Goal: Contribute content: Add original content to the website for others to see

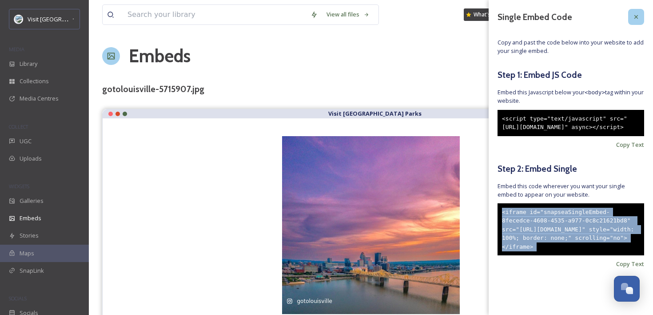
scroll to position [1918, 0]
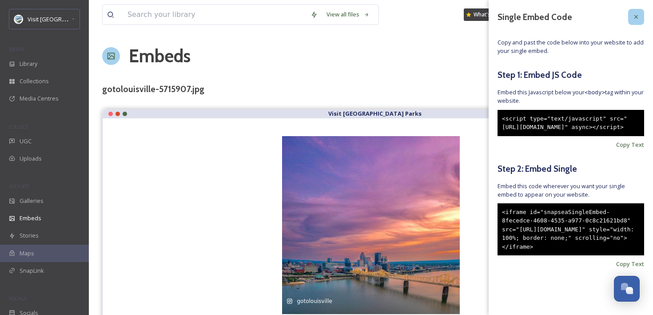
click at [634, 16] on icon at bounding box center [636, 16] width 7 height 7
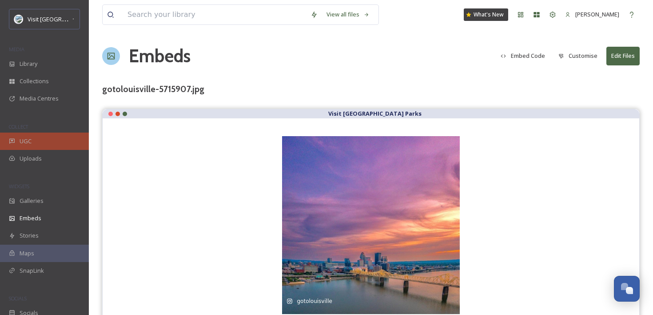
click at [46, 141] on div "UGC" at bounding box center [44, 140] width 89 height 17
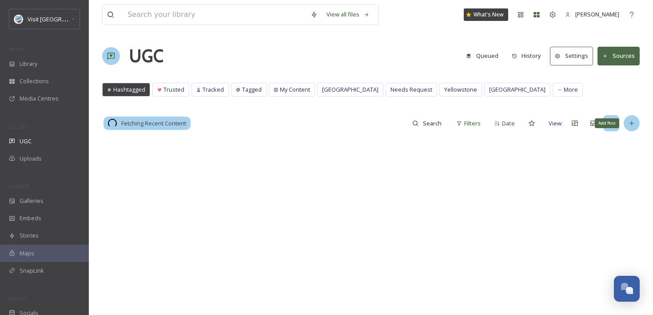
click at [628, 129] on div "Add Post" at bounding box center [632, 123] width 16 height 16
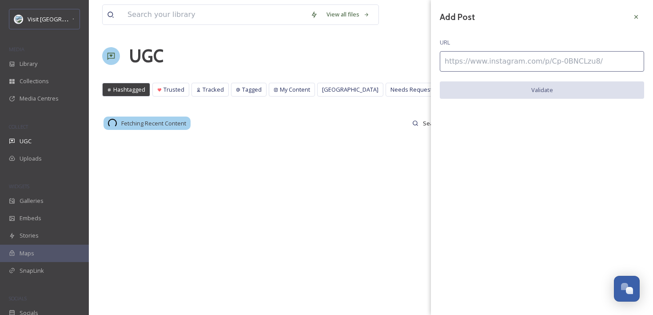
click at [575, 67] on input at bounding box center [542, 61] width 204 height 20
paste input "[URL][DOMAIN_NAME]"
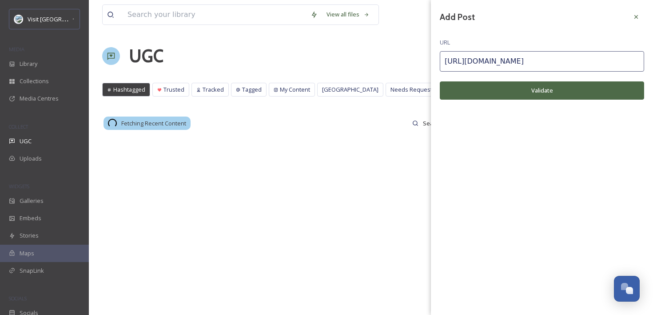
type input "[URL][DOMAIN_NAME]"
click at [568, 90] on button "Validate" at bounding box center [542, 90] width 204 height 18
click at [538, 88] on button "Add Post" at bounding box center [542, 90] width 204 height 18
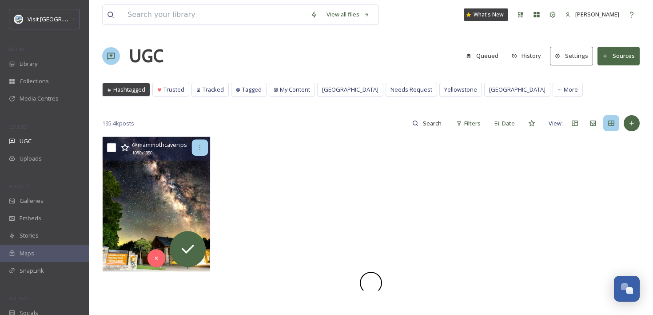
click at [203, 149] on icon at bounding box center [199, 147] width 7 height 7
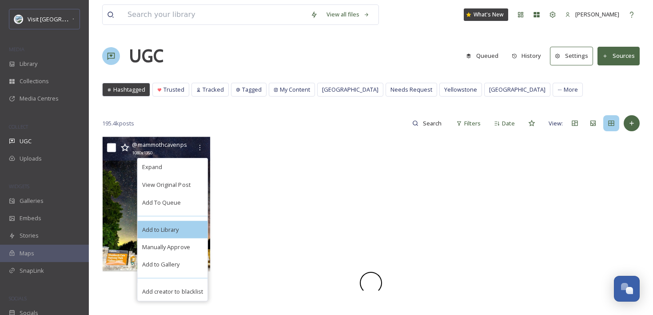
click at [195, 229] on div "Add to Library" at bounding box center [173, 229] width 70 height 18
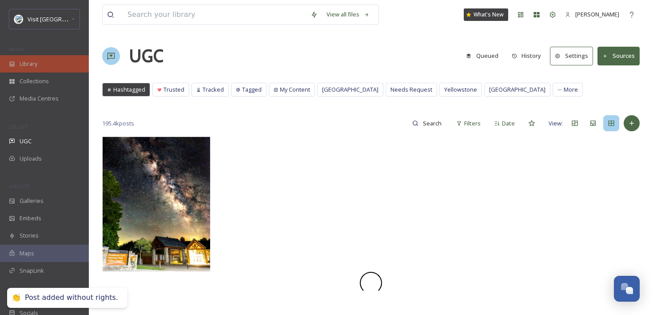
click at [62, 65] on div "Library" at bounding box center [44, 63] width 89 height 17
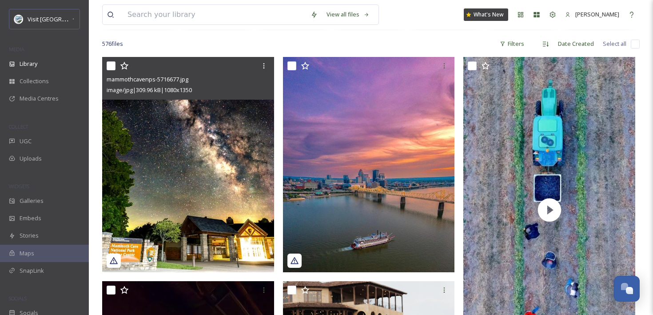
scroll to position [144, 0]
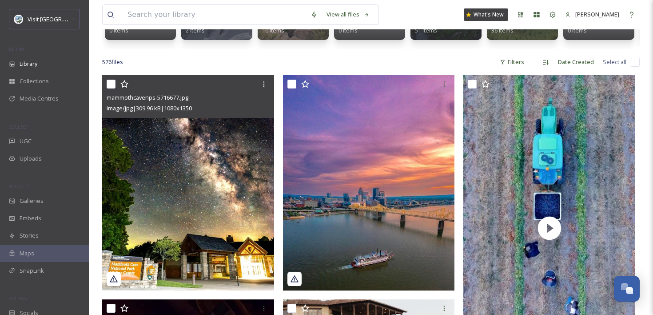
click at [237, 134] on img at bounding box center [188, 182] width 172 height 215
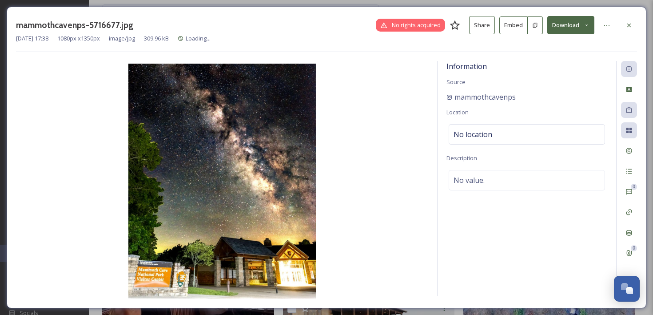
click at [511, 22] on button "Embed" at bounding box center [513, 25] width 28 height 18
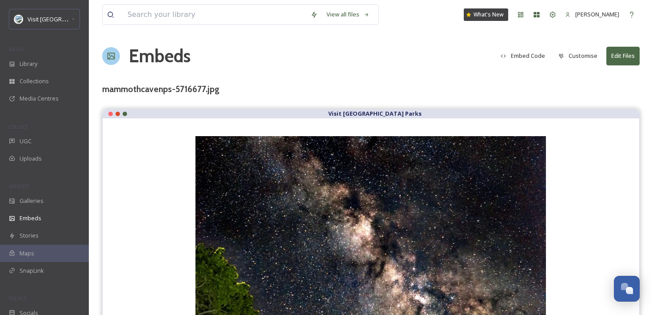
click at [585, 54] on button "Customise" at bounding box center [578, 55] width 48 height 17
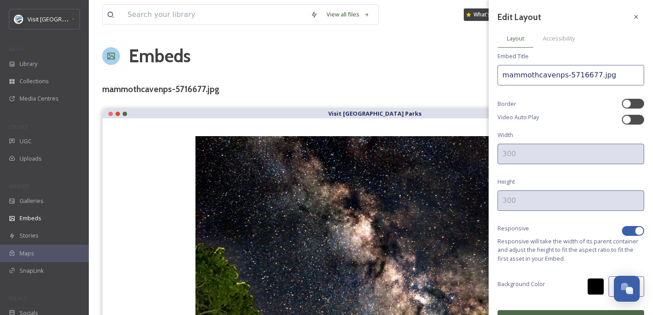
click at [638, 231] on div at bounding box center [639, 230] width 9 height 9
checkbox input "false"
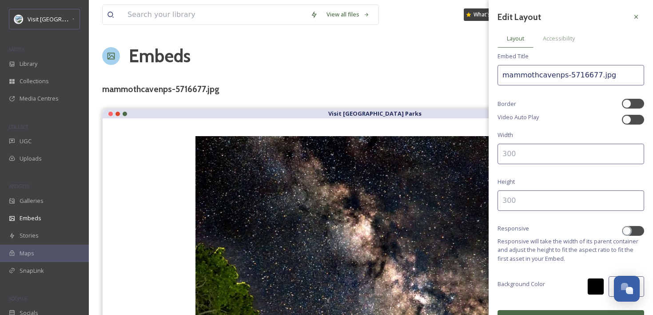
click at [585, 157] on input at bounding box center [571, 154] width 147 height 20
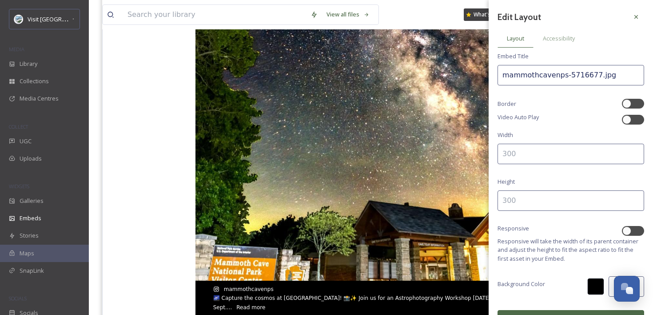
scroll to position [264, 0]
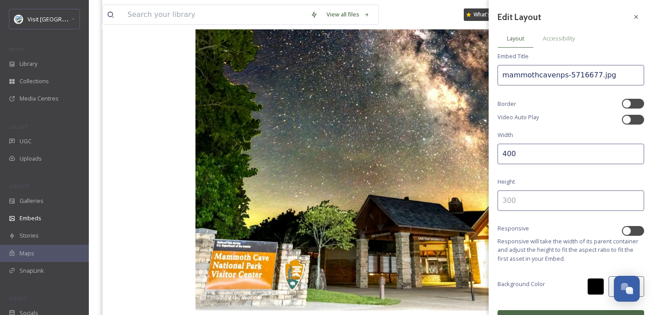
type input "400"
click at [527, 198] on input at bounding box center [571, 200] width 147 height 20
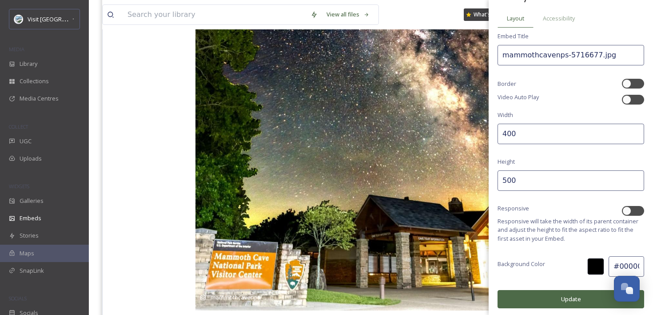
type input "500"
click at [527, 291] on button "Update" at bounding box center [571, 299] width 147 height 18
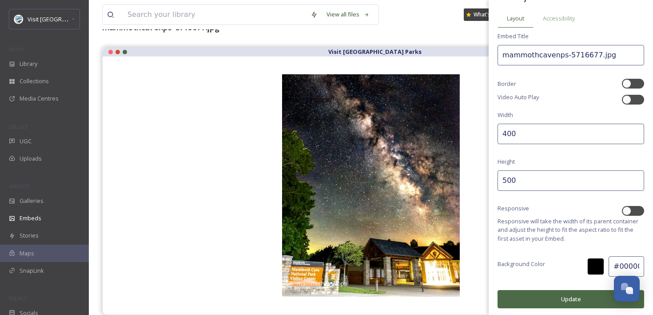
scroll to position [62, 0]
click at [560, 16] on span "Accessibility" at bounding box center [559, 18] width 32 height 8
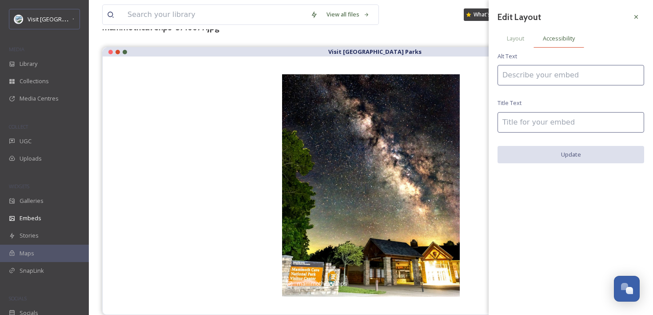
scroll to position [0, 0]
click at [542, 68] on input at bounding box center [571, 75] width 147 height 20
type input "[GEOGRAPHIC_DATA] is one of the best Dark Sky Parks east of the [US_STATE]"
click at [522, 121] on input at bounding box center [571, 122] width 147 height 20
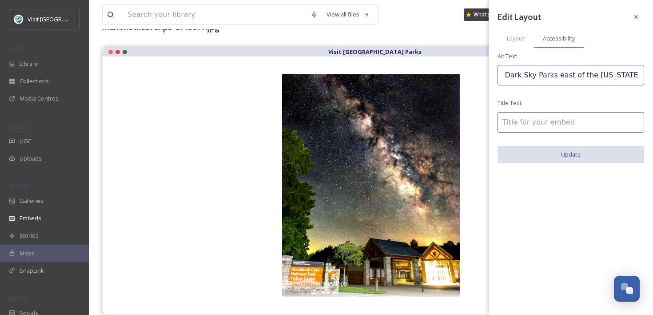
scroll to position [0, 0]
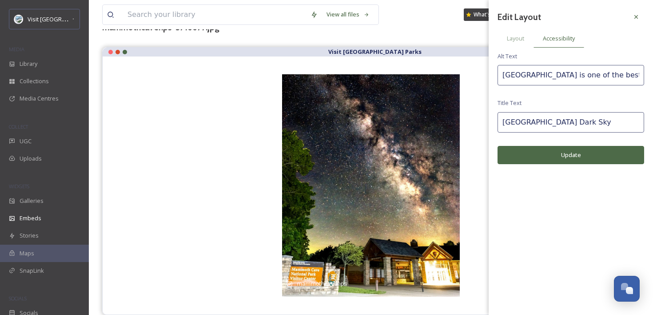
type input "[GEOGRAPHIC_DATA] Dark Sky"
click at [527, 157] on button "Update" at bounding box center [571, 155] width 147 height 18
click at [519, 36] on span "Layout" at bounding box center [515, 38] width 17 height 8
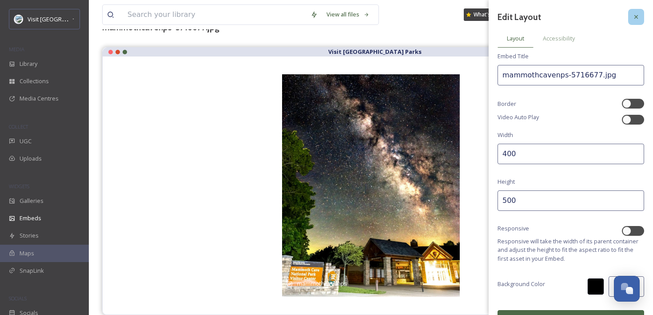
click at [638, 15] on icon at bounding box center [636, 16] width 7 height 7
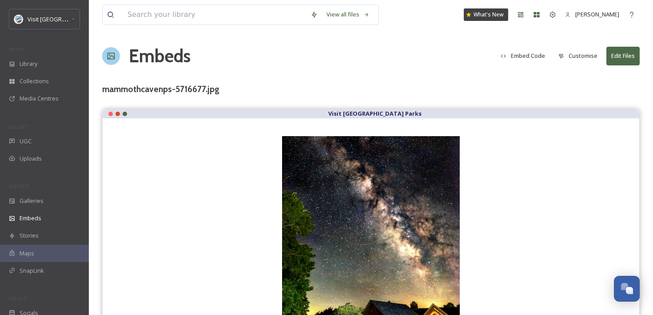
click at [528, 63] on button "Embed Code" at bounding box center [522, 55] width 53 height 17
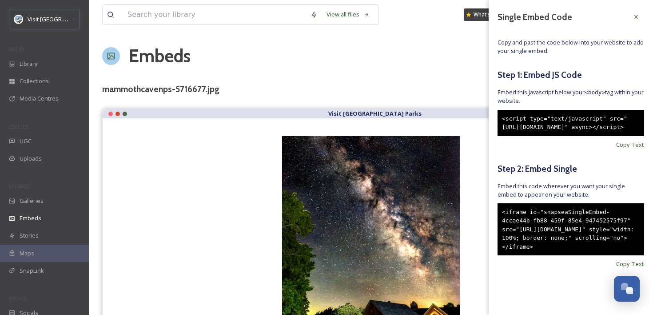
click at [559, 249] on div "<iframe id="snapseaSingleEmbed-4ccae44b-fb88-459f-85e4-947452575f97" src="[URL]…" at bounding box center [571, 229] width 147 height 52
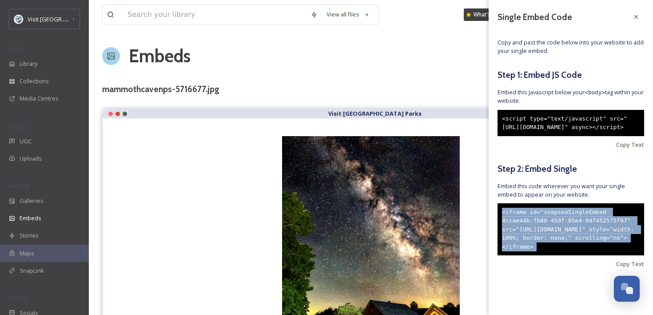
click at [559, 249] on div "<iframe id="snapseaSingleEmbed-4ccae44b-fb88-459f-85e4-947452575f97" src="[URL]…" at bounding box center [571, 229] width 147 height 52
copy div "<iframe id="snapseaSingleEmbed-4ccae44b-fb88-459f-85e4-947452575f97" src="[URL]…"
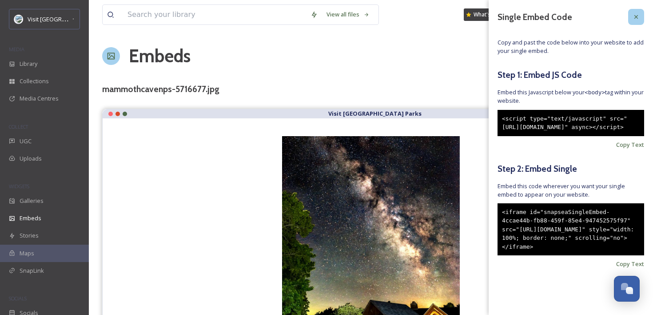
click at [637, 16] on icon at bounding box center [636, 16] width 7 height 7
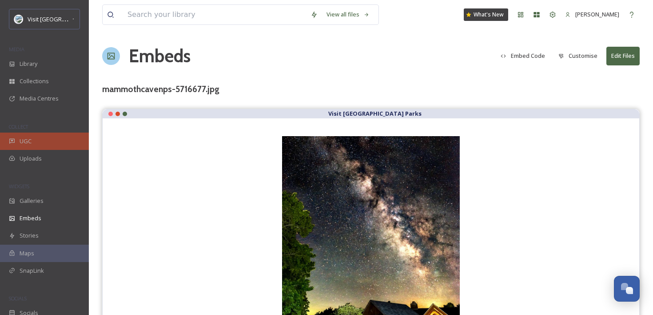
click at [44, 139] on div "UGC" at bounding box center [44, 140] width 89 height 17
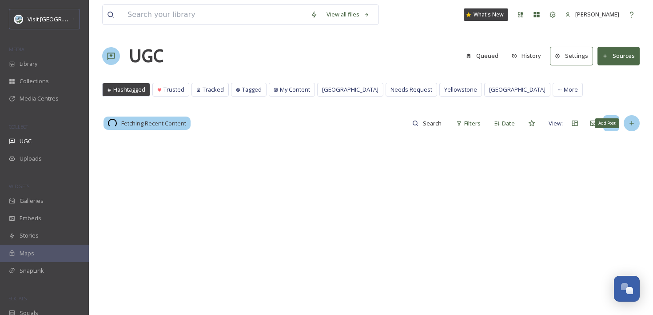
click at [634, 125] on icon at bounding box center [631, 123] width 7 height 7
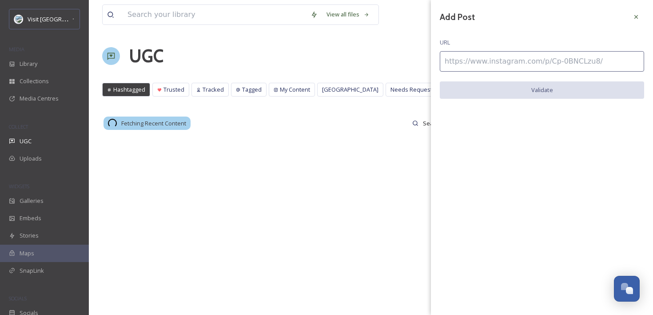
click at [538, 57] on input at bounding box center [542, 61] width 204 height 20
paste input "[URL][DOMAIN_NAME]"
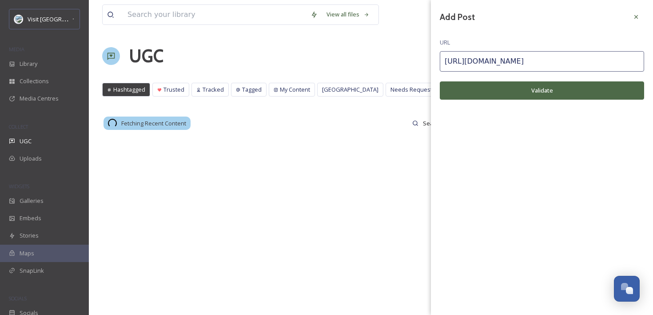
type input "[URL][DOMAIN_NAME]"
click at [522, 83] on button "Validate" at bounding box center [542, 90] width 204 height 18
click at [522, 83] on button "Add Post" at bounding box center [542, 90] width 204 height 18
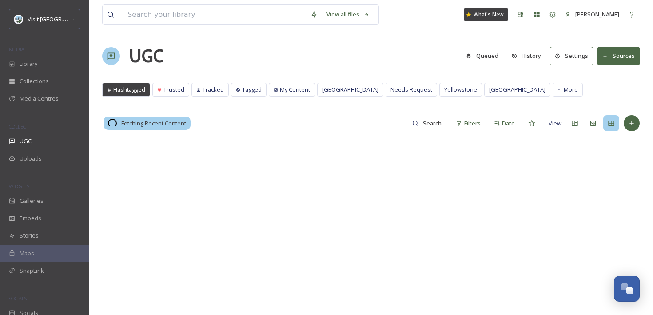
scroll to position [1944, 0]
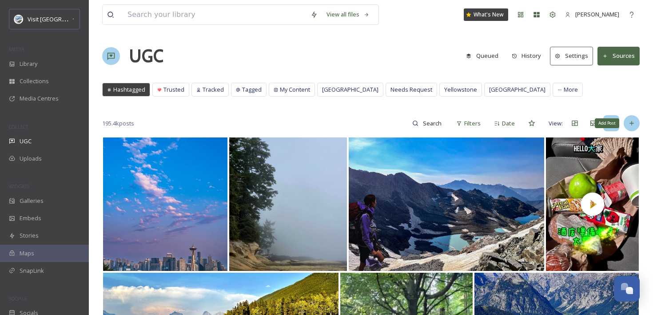
click at [637, 123] on div "Add Post" at bounding box center [632, 123] width 16 height 16
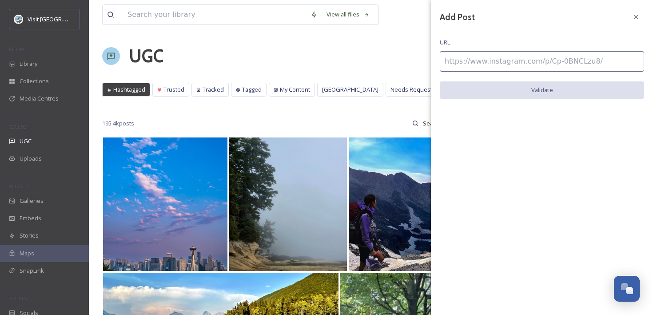
click at [561, 56] on input at bounding box center [542, 61] width 204 height 20
paste input "[URL][DOMAIN_NAME]"
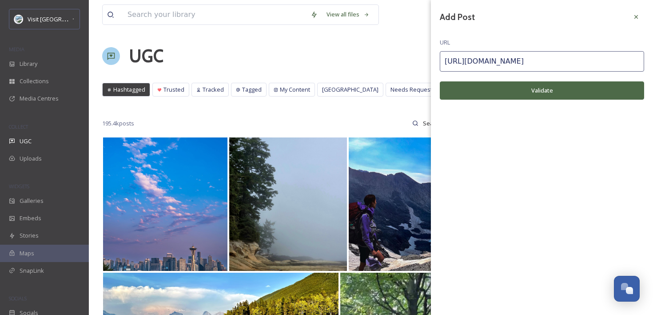
type input "[URL][DOMAIN_NAME]"
click at [551, 85] on button "Validate" at bounding box center [542, 90] width 204 height 18
click at [551, 85] on button "Add Post" at bounding box center [542, 90] width 204 height 18
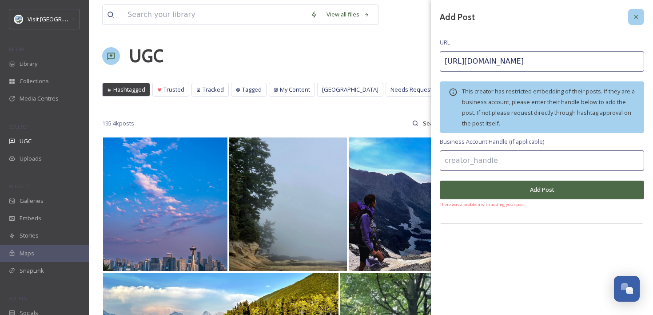
click at [637, 13] on icon at bounding box center [636, 16] width 7 height 7
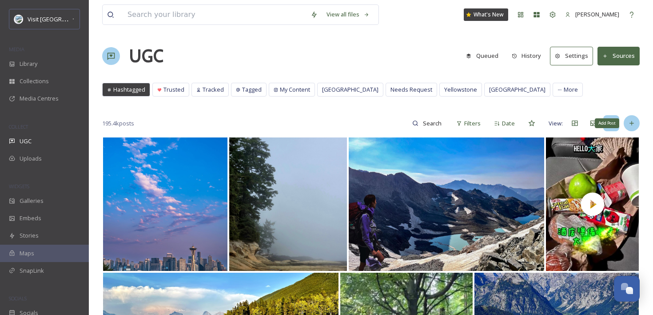
click at [628, 126] on icon at bounding box center [631, 123] width 7 height 7
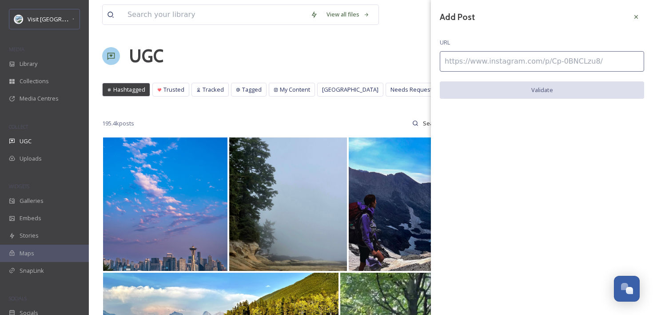
click at [557, 64] on input at bounding box center [542, 61] width 204 height 20
paste input "https://www.instagram.com/p/DAOBys4OliW/"
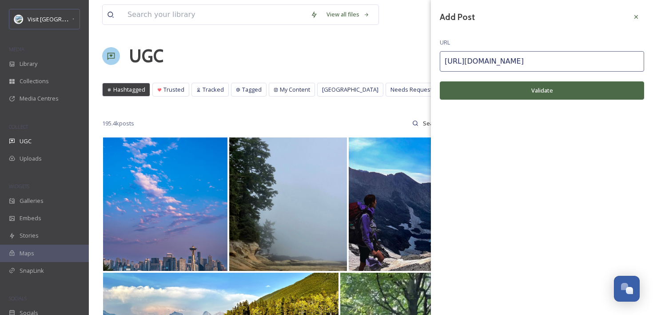
type input "https://www.instagram.com/p/DAOBys4OliW/"
click at [549, 87] on button "Validate" at bounding box center [542, 90] width 204 height 18
click at [549, 87] on button "Add Post" at bounding box center [542, 90] width 204 height 18
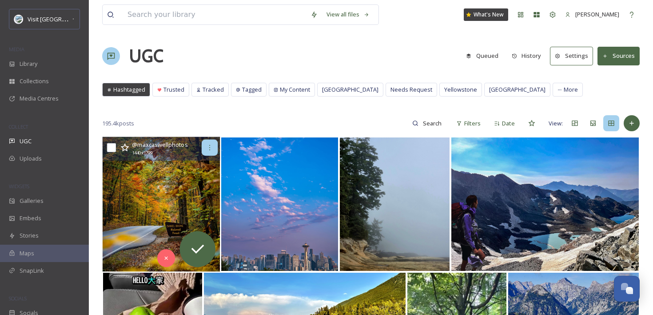
click at [211, 147] on icon at bounding box center [209, 147] width 7 height 7
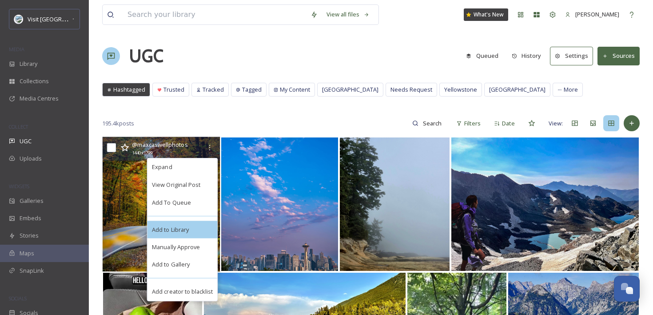
click at [187, 229] on span "Add to Library" at bounding box center [170, 229] width 37 height 8
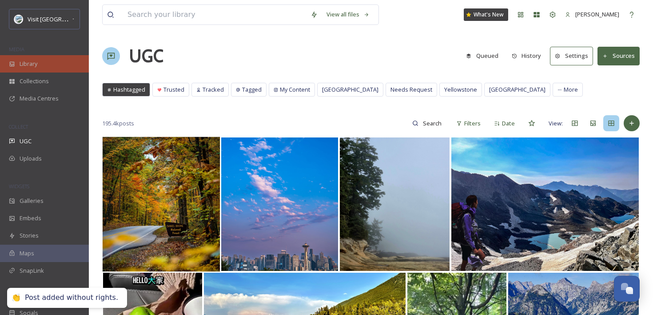
click at [52, 61] on div "Library" at bounding box center [44, 63] width 89 height 17
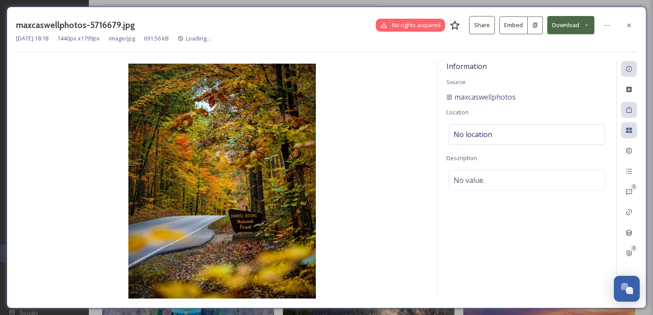
click at [513, 30] on button "Embed" at bounding box center [513, 25] width 28 height 18
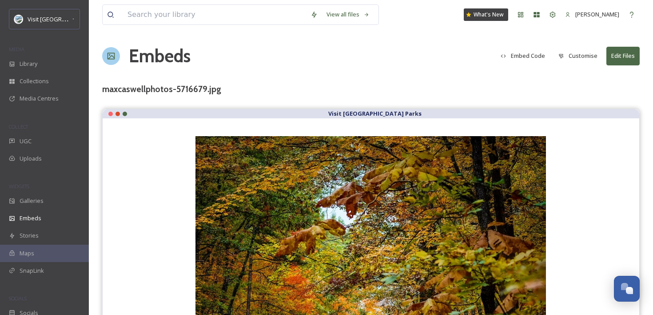
click at [532, 56] on button "Embed Code" at bounding box center [522, 55] width 53 height 17
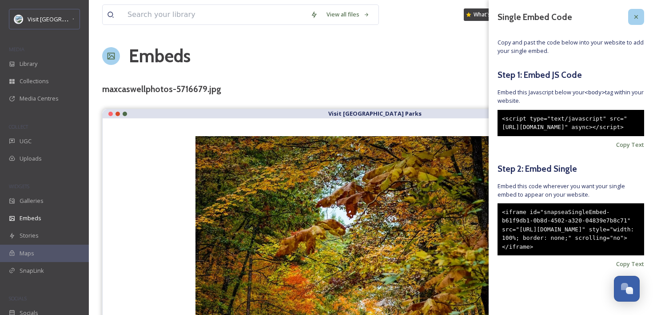
click at [637, 17] on icon at bounding box center [636, 16] width 7 height 7
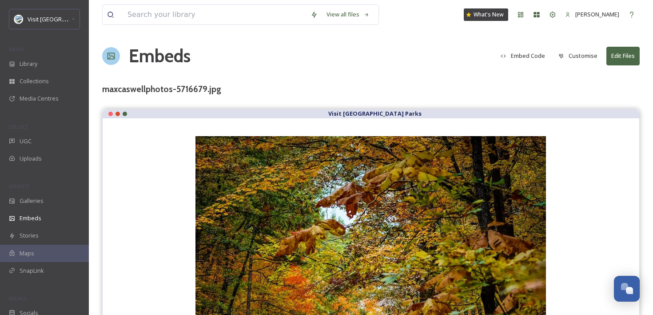
click at [592, 52] on button "Customise" at bounding box center [578, 55] width 48 height 17
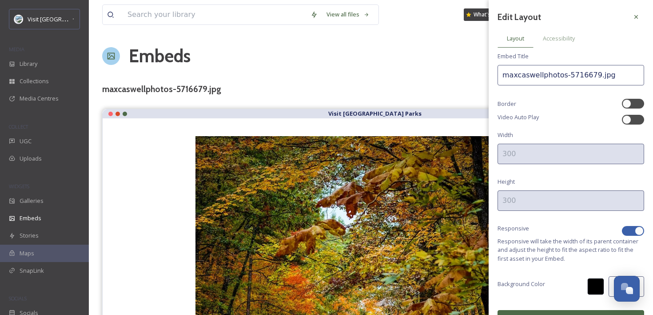
click at [634, 227] on div at bounding box center [633, 231] width 22 height 10
checkbox input "false"
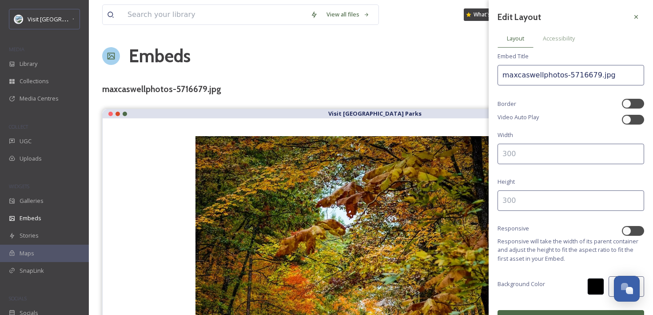
click at [591, 154] on input at bounding box center [571, 154] width 147 height 20
type input "400"
click at [566, 201] on input at bounding box center [571, 200] width 147 height 20
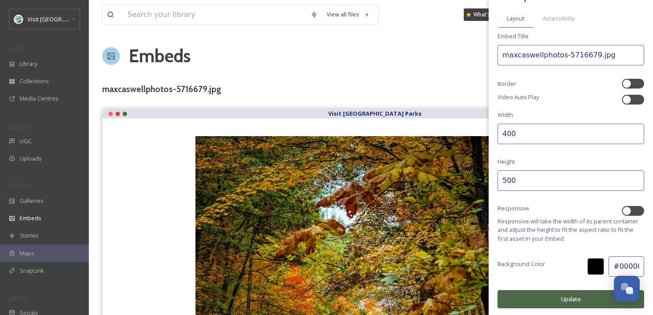
type input "500"
click at [557, 291] on button "Update" at bounding box center [571, 299] width 147 height 18
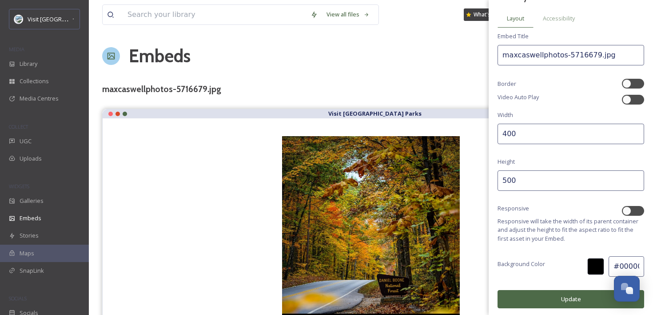
scroll to position [62, 0]
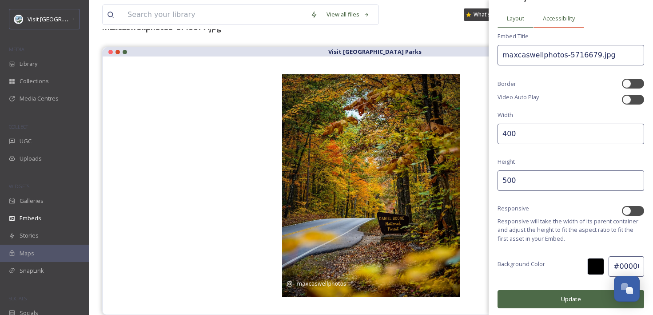
click at [566, 9] on div "Accessibility" at bounding box center [559, 18] width 51 height 18
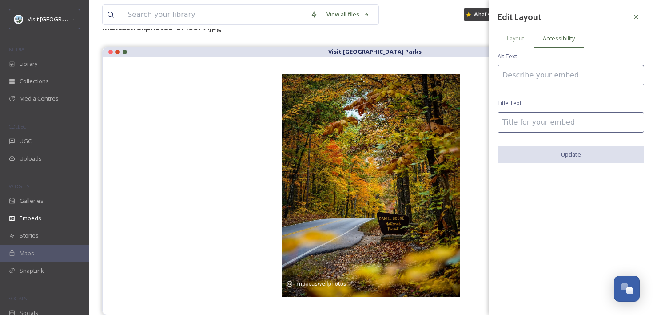
click at [546, 68] on input at bounding box center [571, 75] width 147 height 20
click at [542, 69] on input "Daniel Boone National Forest is a must-see on a Kentucky road trip" at bounding box center [571, 75] width 147 height 20
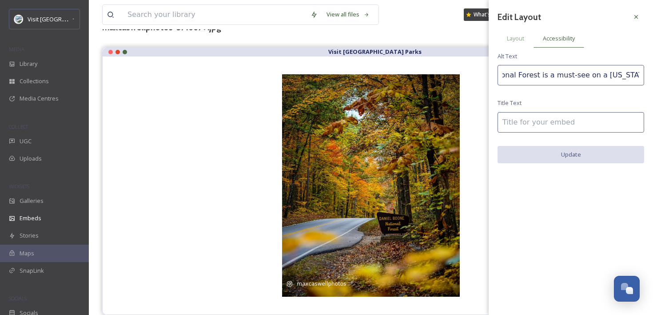
type input "Daniel Boone National Forest is a must-see on a Kentucky road trip"
click at [545, 117] on input at bounding box center [571, 122] width 147 height 20
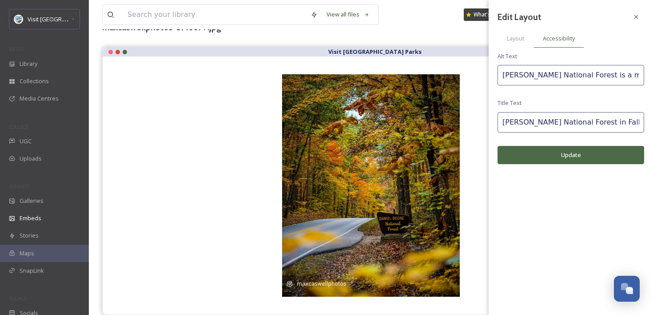
type input "Daniel Boone National Forest in Fall"
click at [547, 154] on button "Update" at bounding box center [571, 155] width 147 height 18
click at [520, 33] on div "Layout" at bounding box center [516, 38] width 36 height 18
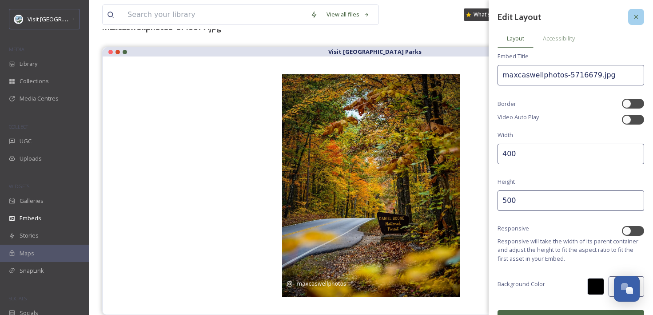
click at [634, 12] on div at bounding box center [636, 17] width 16 height 16
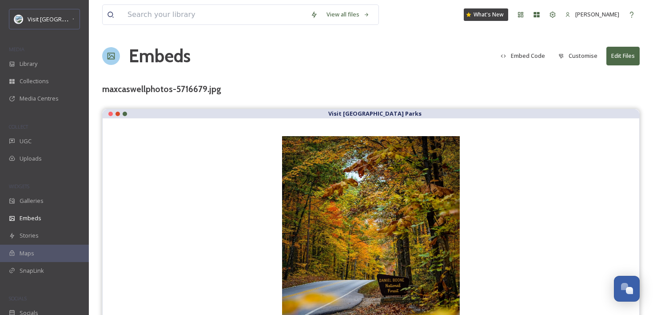
click at [518, 58] on button "Embed Code" at bounding box center [522, 55] width 53 height 17
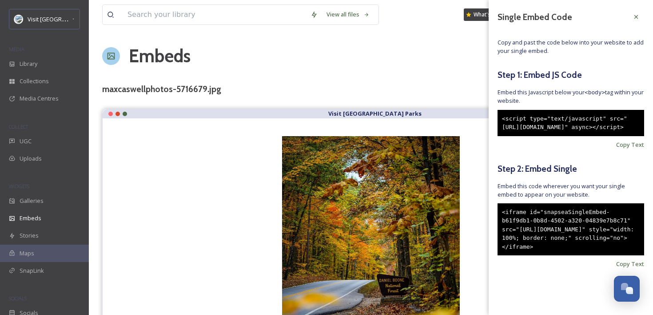
click at [554, 241] on div "<iframe id="snapseaSingleEmbed-b61f9db1-0b8d-4502-a320-04839e7b8c71" src="https…" at bounding box center [571, 229] width 147 height 52
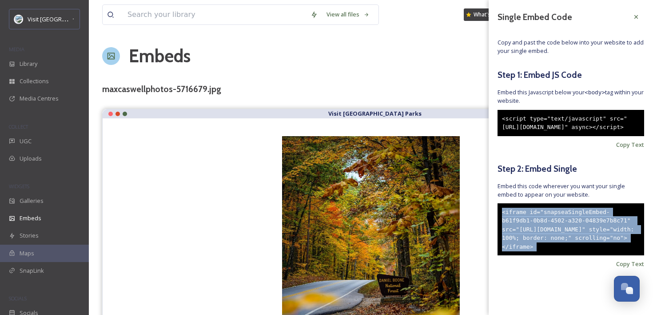
click at [554, 241] on div "<iframe id="snapseaSingleEmbed-b61f9db1-0b8d-4502-a320-04839e7b8c71" src="https…" at bounding box center [571, 229] width 147 height 52
copy div "<iframe id="snapseaSingleEmbed-b61f9db1-0b8d-4502-a320-04839e7b8c71" src="https…"
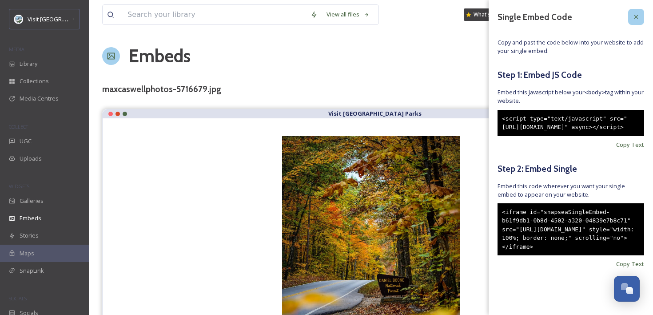
click at [635, 16] on icon at bounding box center [636, 16] width 7 height 7
